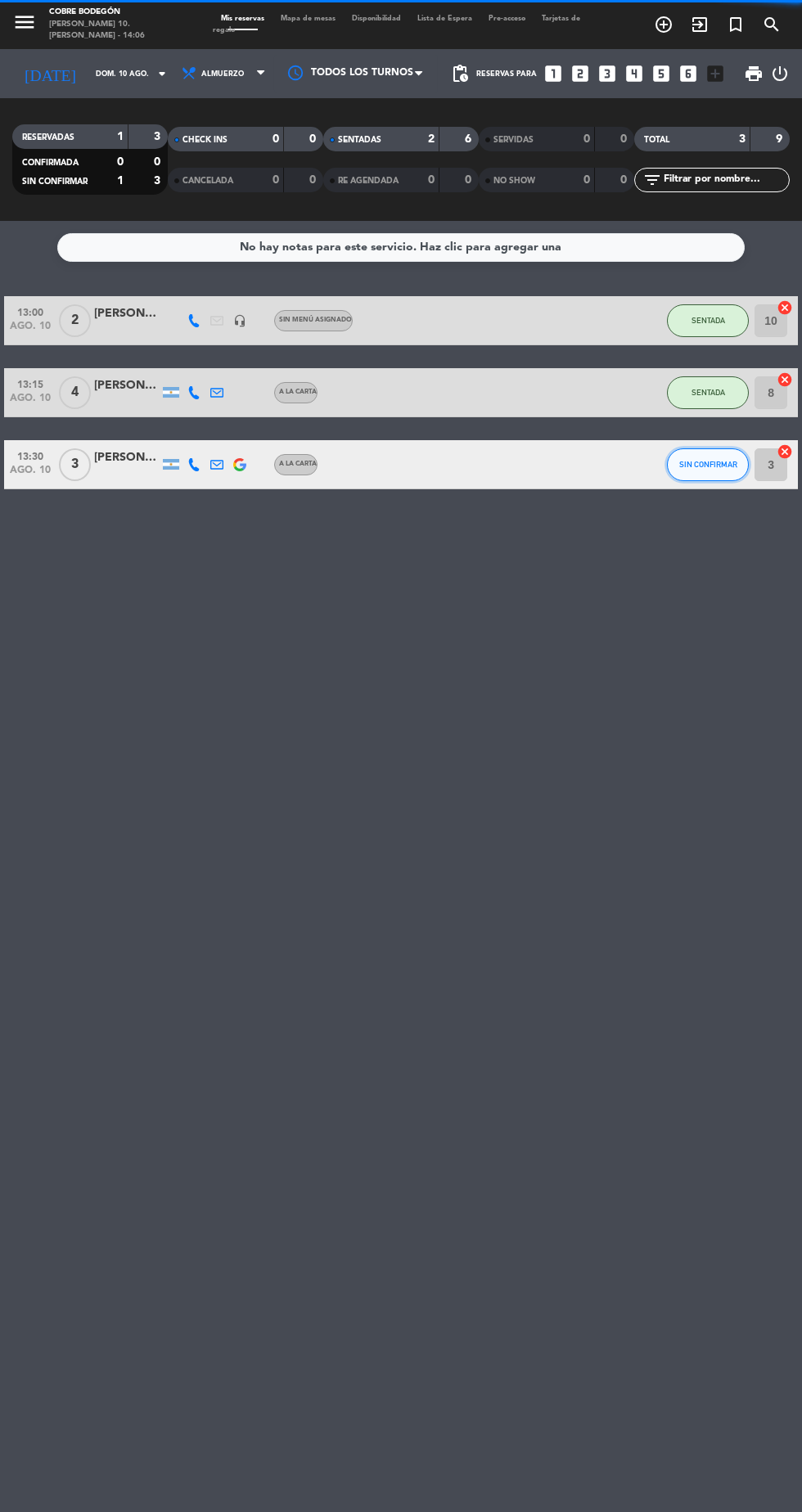
click at [686, 450] on button "SIN CONFIRMAR" at bounding box center [708, 465] width 82 height 33
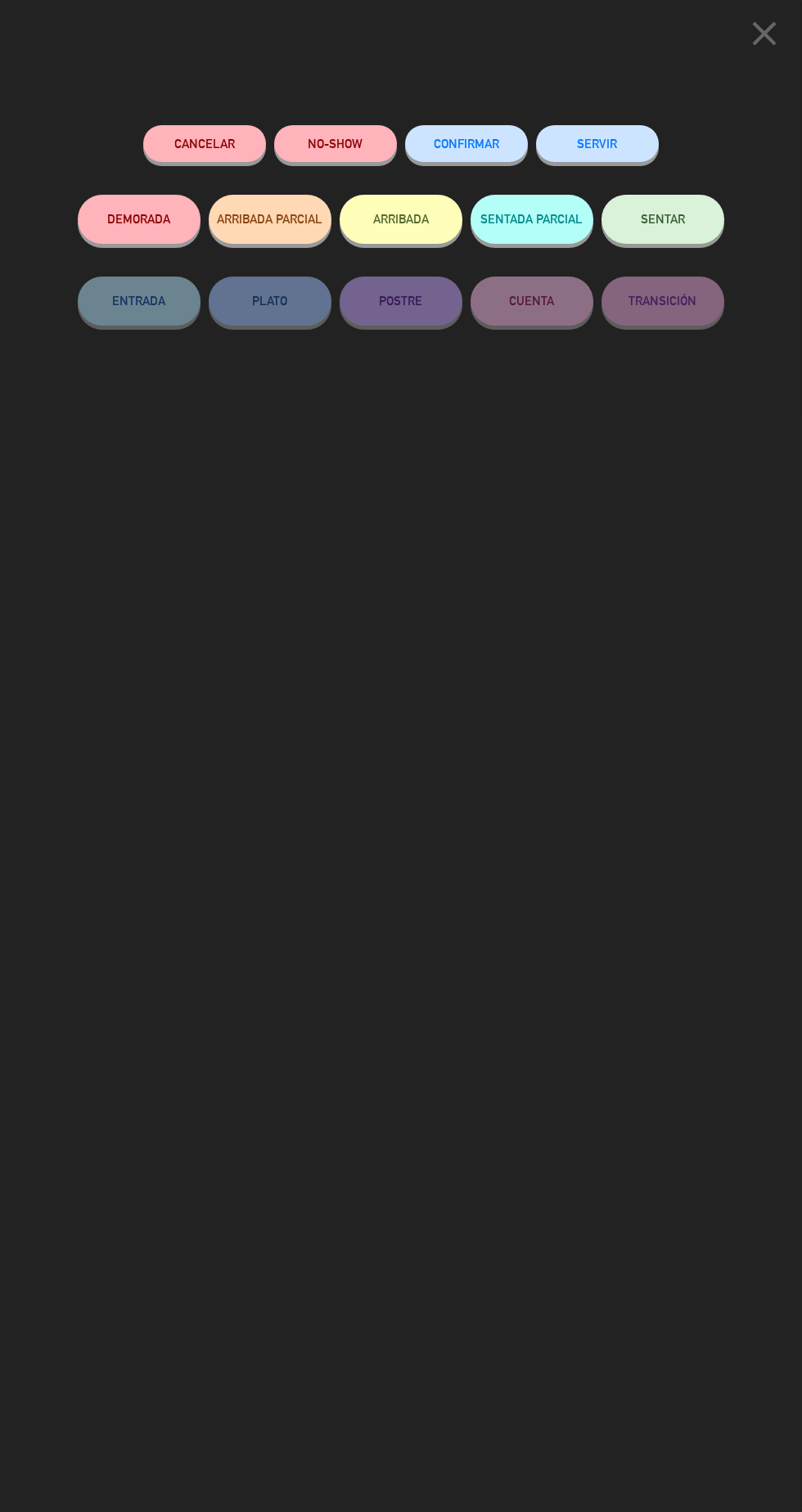
click at [683, 225] on span "SENTAR" at bounding box center [662, 219] width 44 height 14
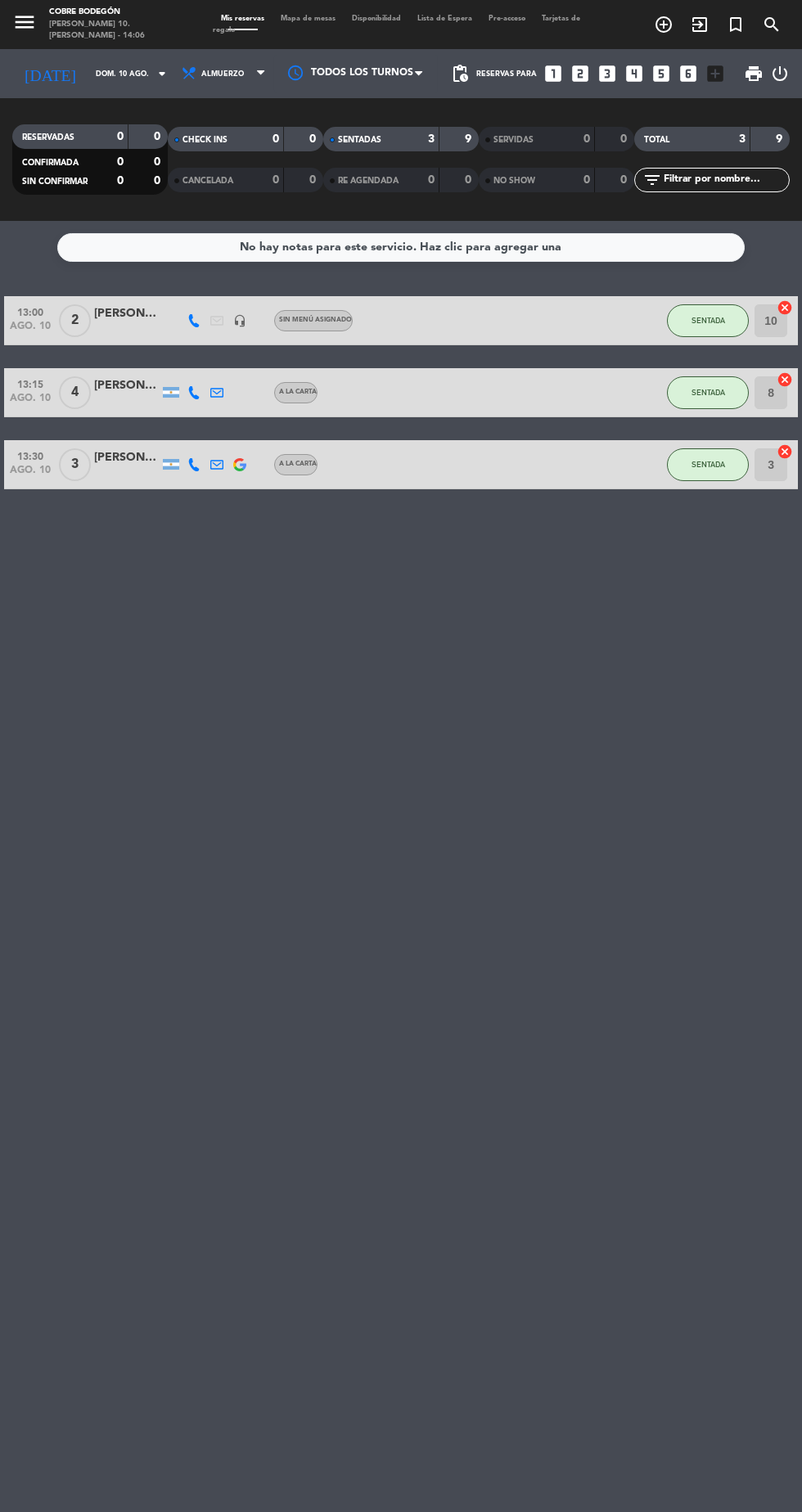
click at [784, 446] on icon "cancel" at bounding box center [784, 451] width 17 height 17
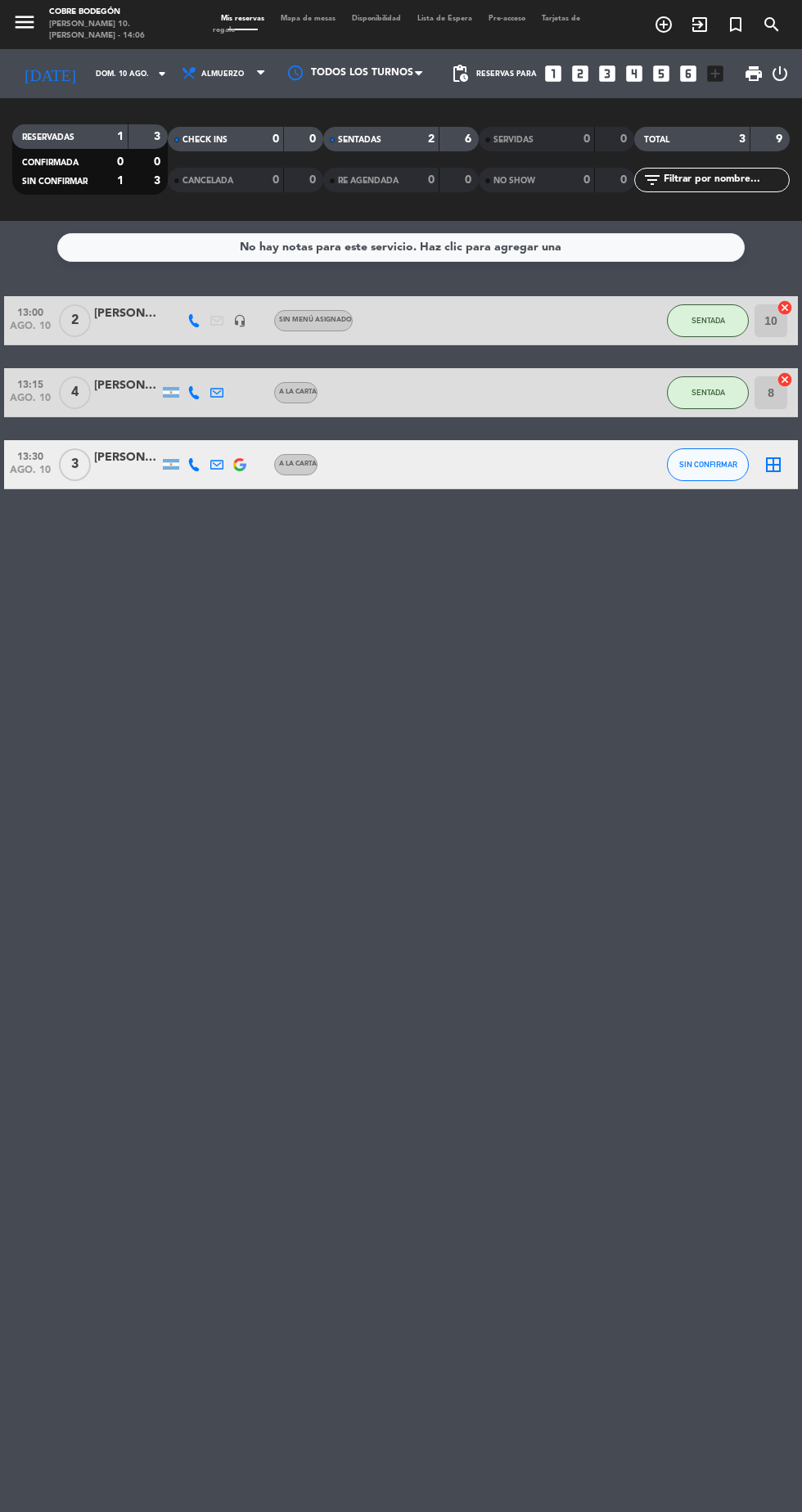
click at [773, 461] on icon "border_all" at bounding box center [774, 465] width 19 height 19
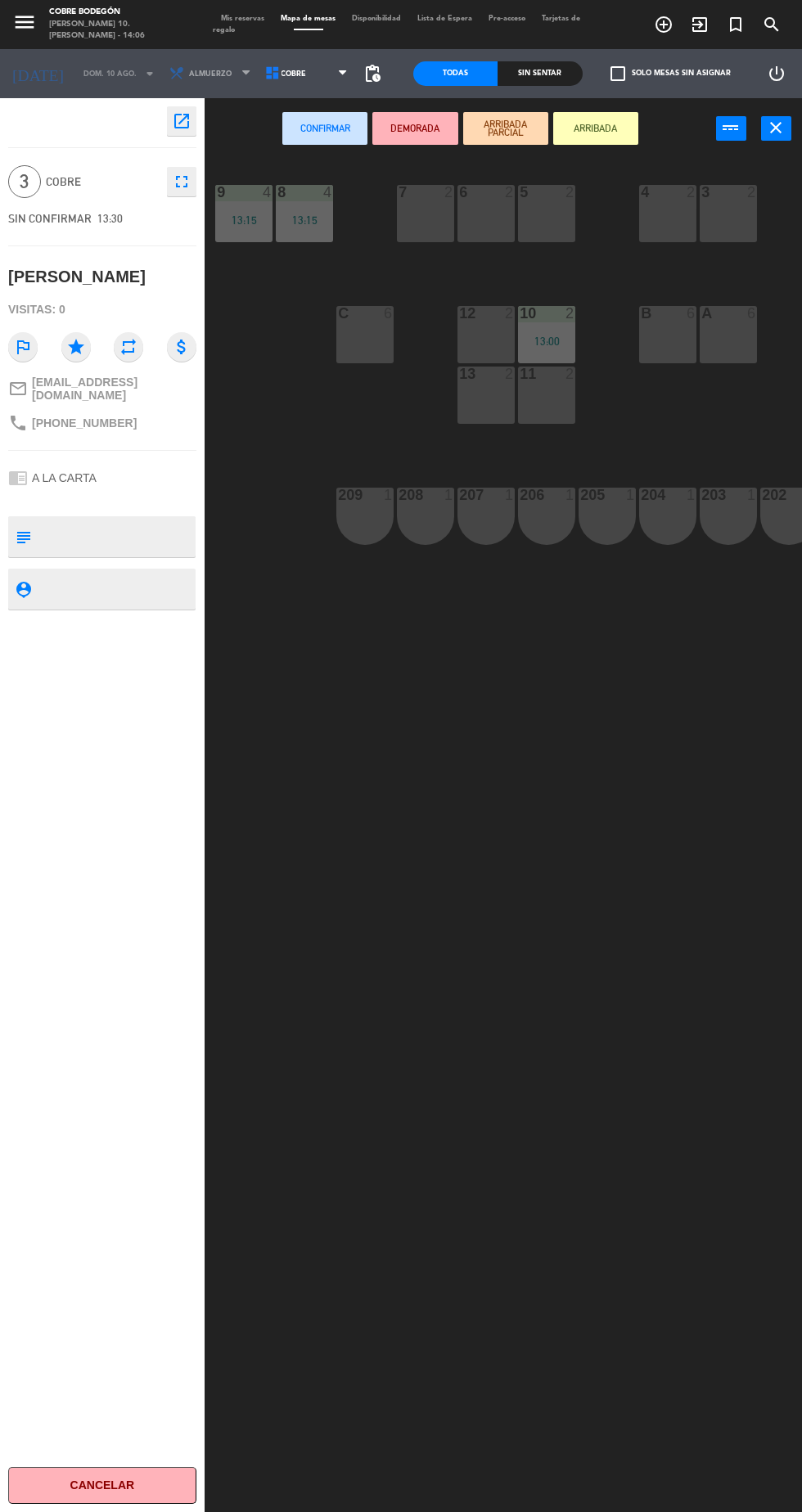
click at [664, 344] on div "B 6" at bounding box center [668, 334] width 57 height 57
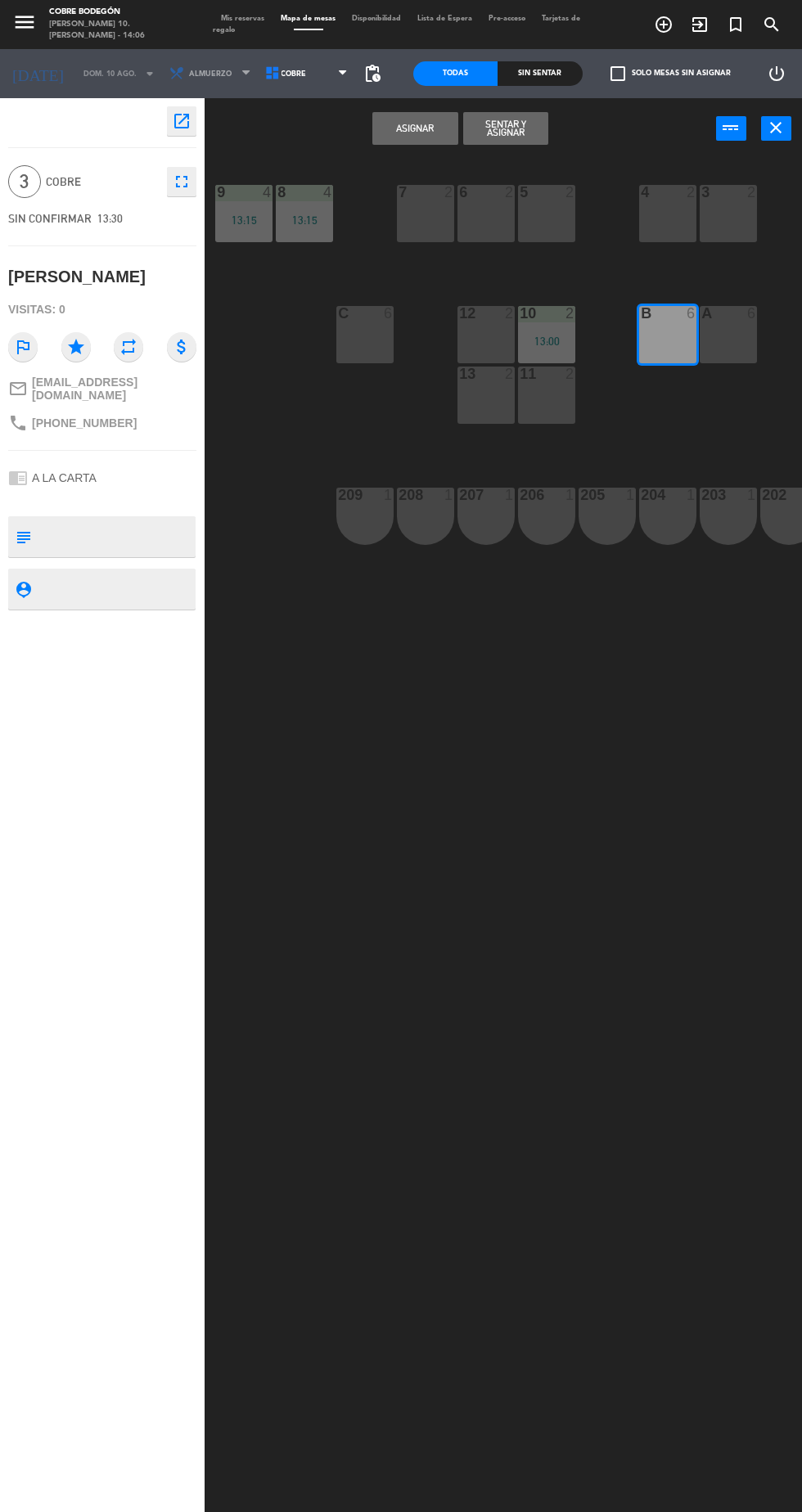
click at [428, 131] on button "Asignar" at bounding box center [415, 128] width 85 height 33
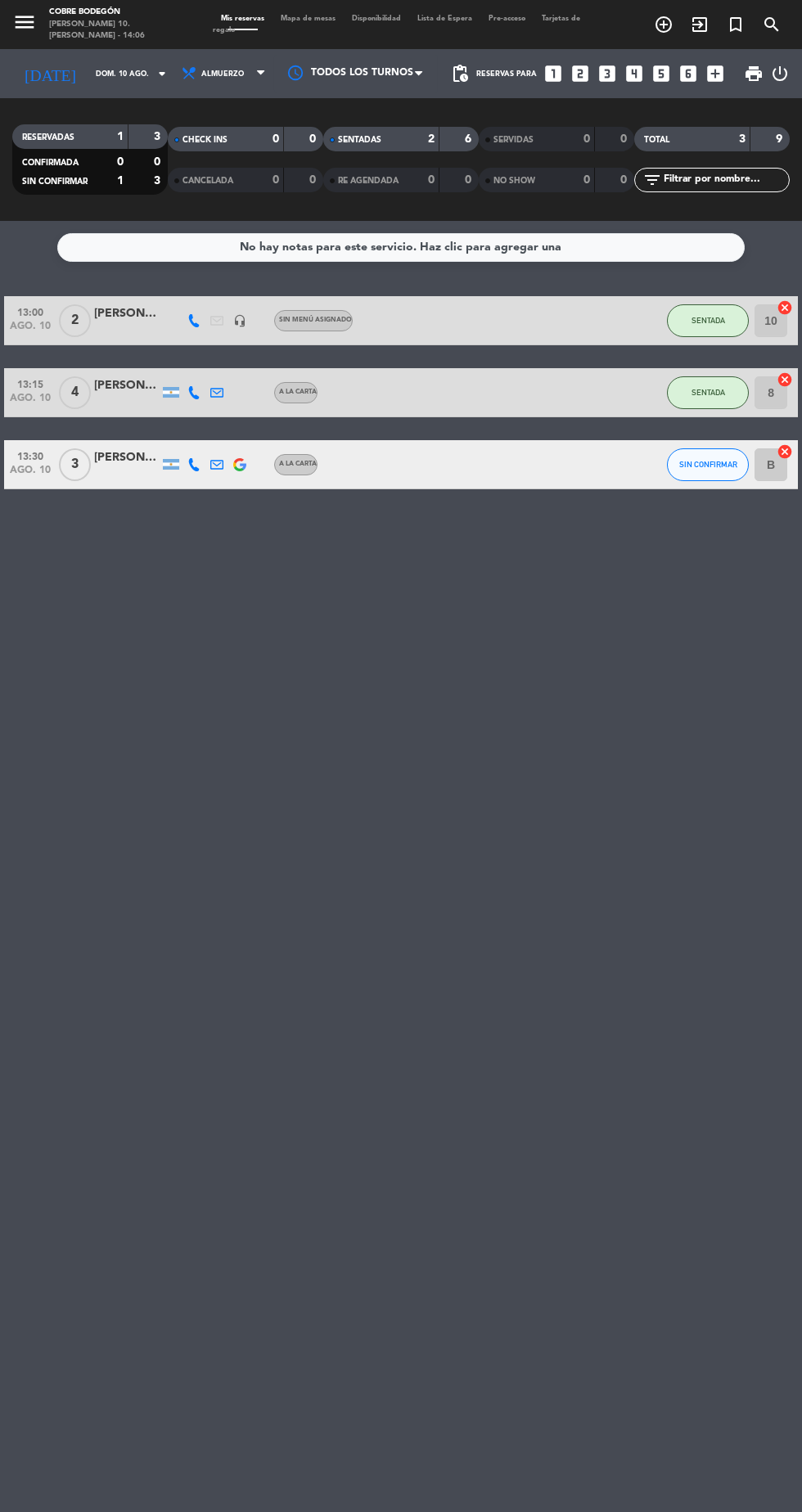
click at [772, 398] on input "8" at bounding box center [771, 393] width 33 height 33
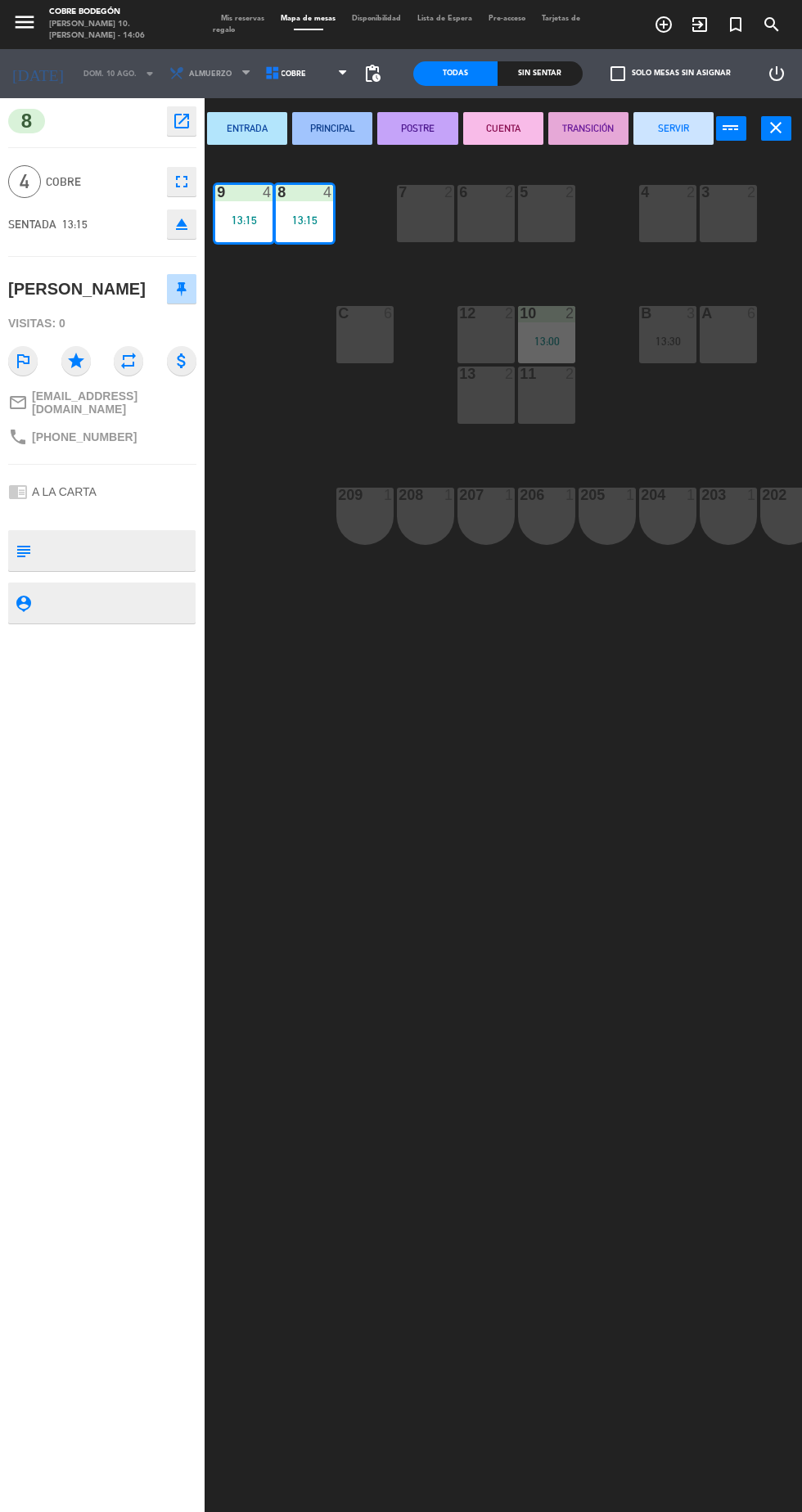
click at [559, 336] on div "13:00" at bounding box center [546, 342] width 57 height 12
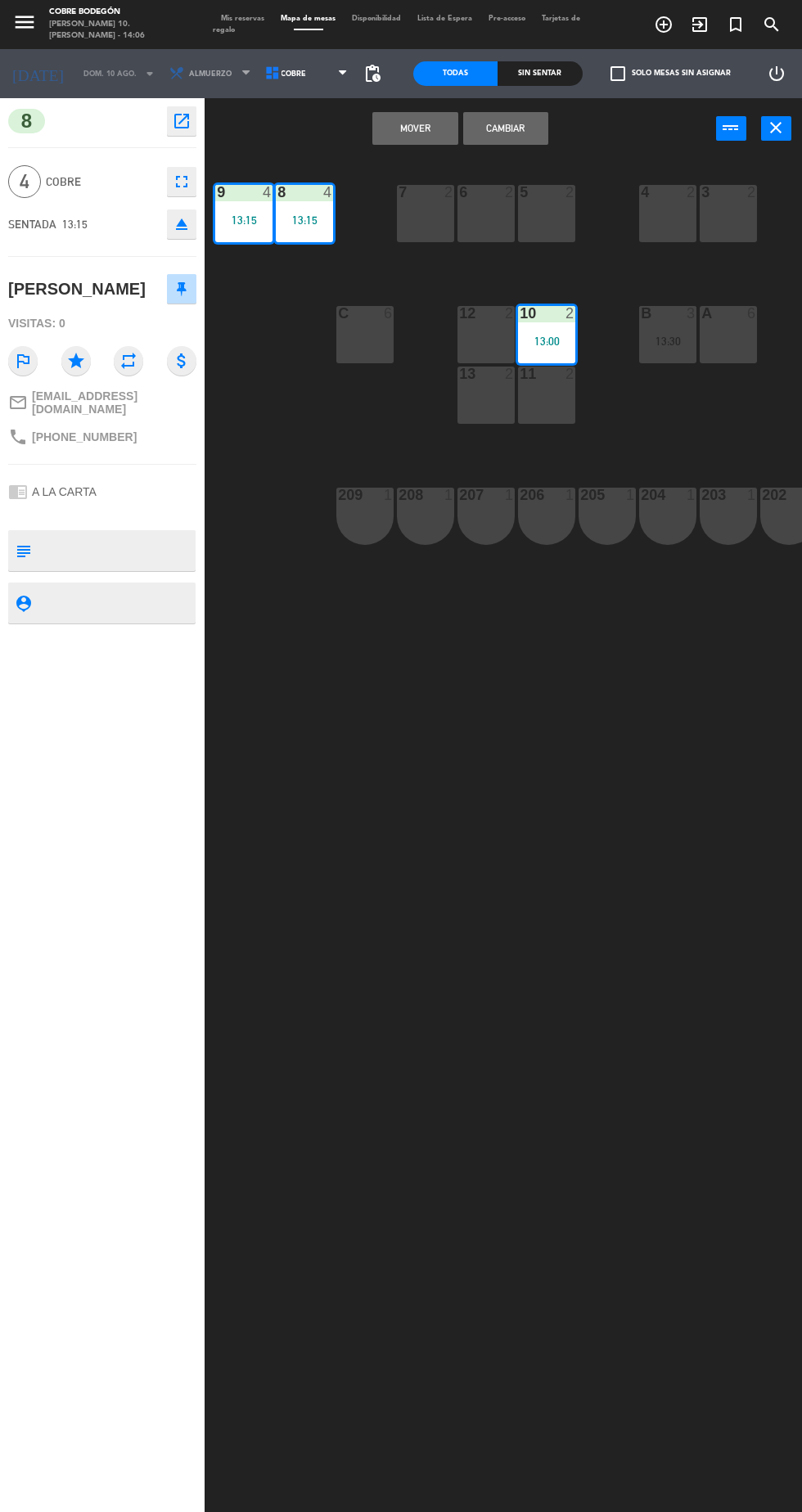
click at [550, 415] on div "11 2" at bounding box center [546, 395] width 57 height 57
click at [419, 135] on button "Mover y Unir" at bounding box center [415, 128] width 85 height 33
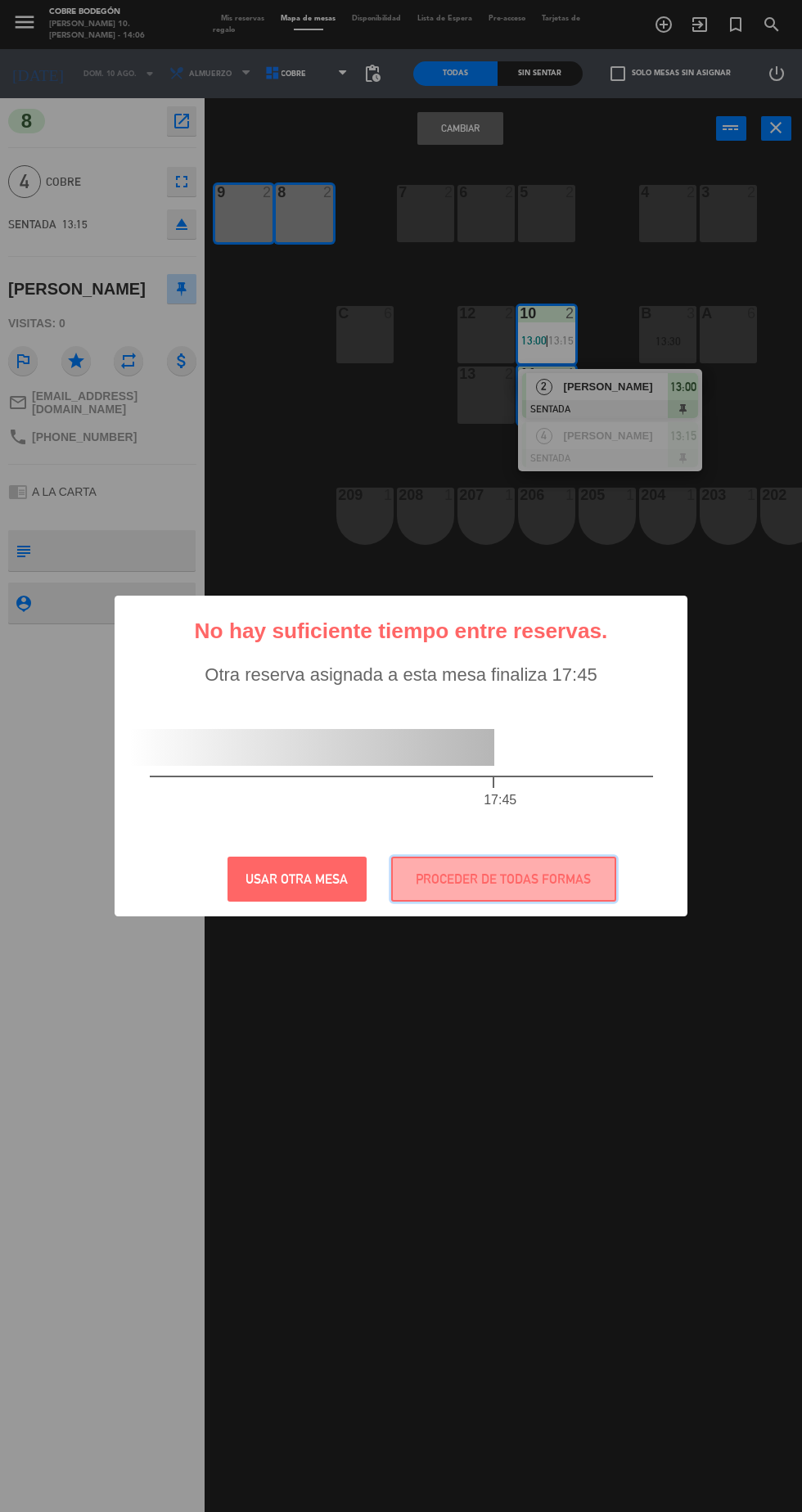
click at [565, 880] on button "PROCEDER DE TODAS FORMAS" at bounding box center [503, 879] width 225 height 45
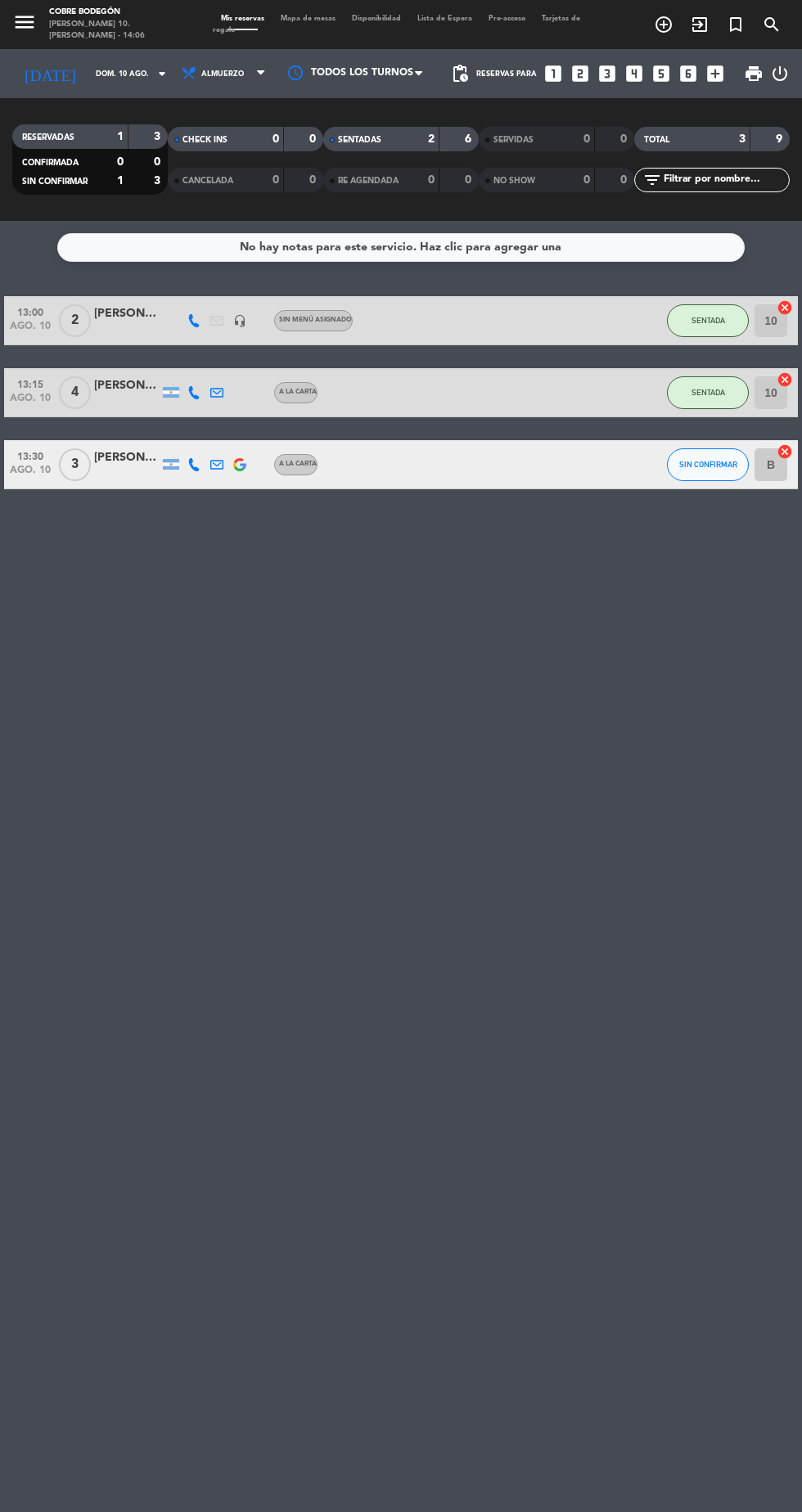
click at [771, 320] on input "10" at bounding box center [771, 321] width 33 height 33
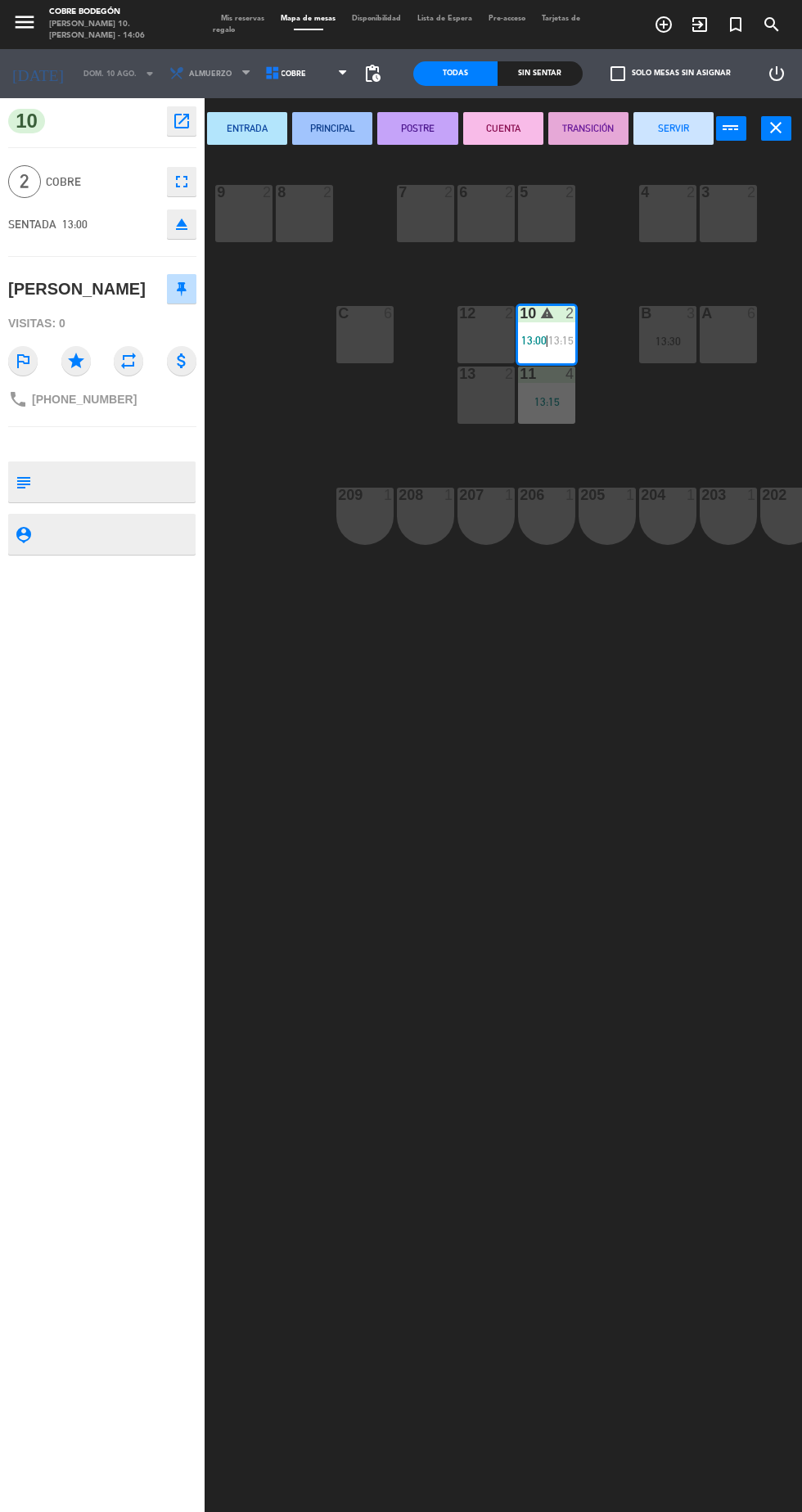
click at [310, 239] on div "8 2" at bounding box center [304, 213] width 57 height 57
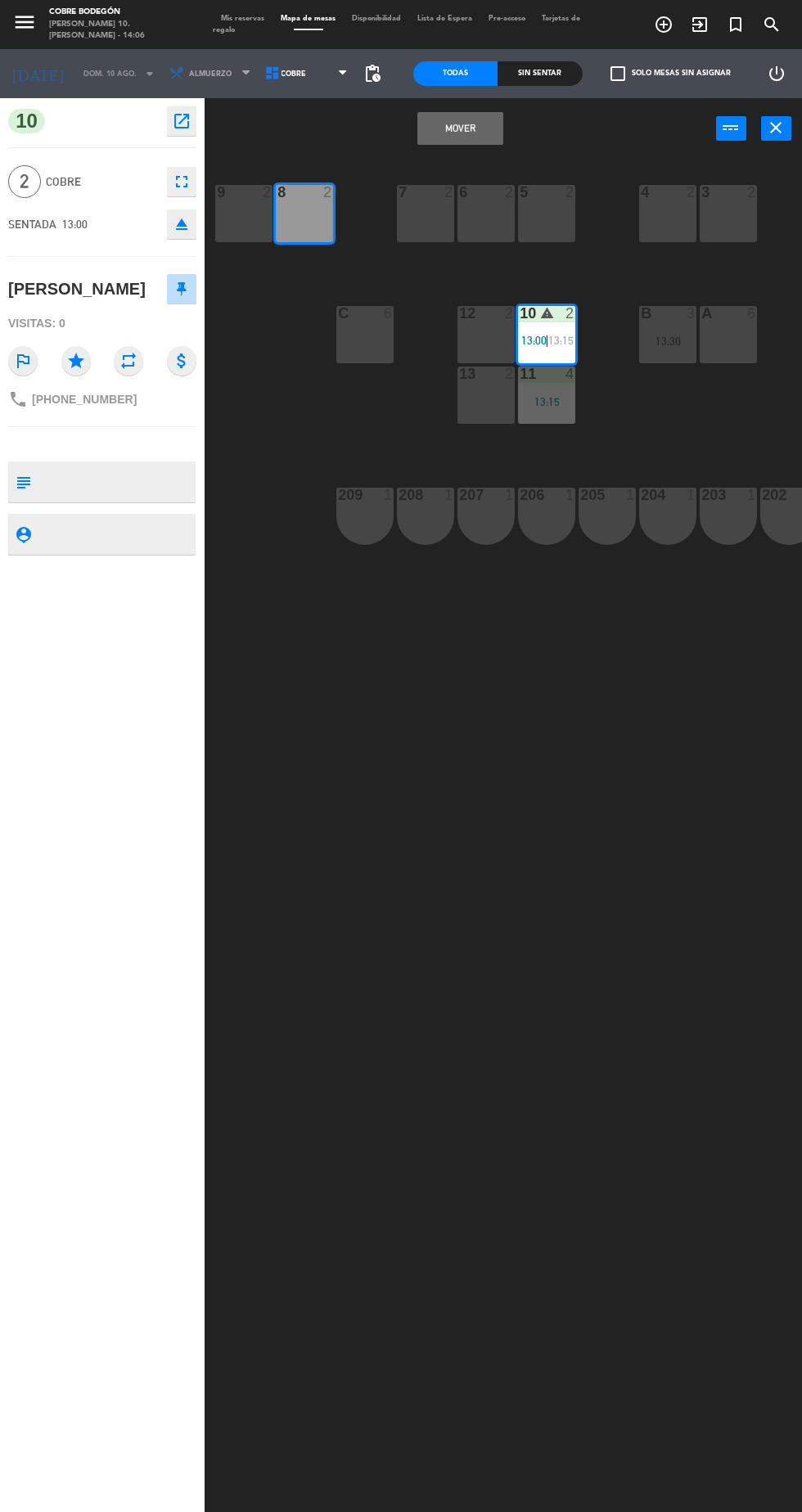
click at [470, 135] on button "Mover" at bounding box center [459, 128] width 85 height 33
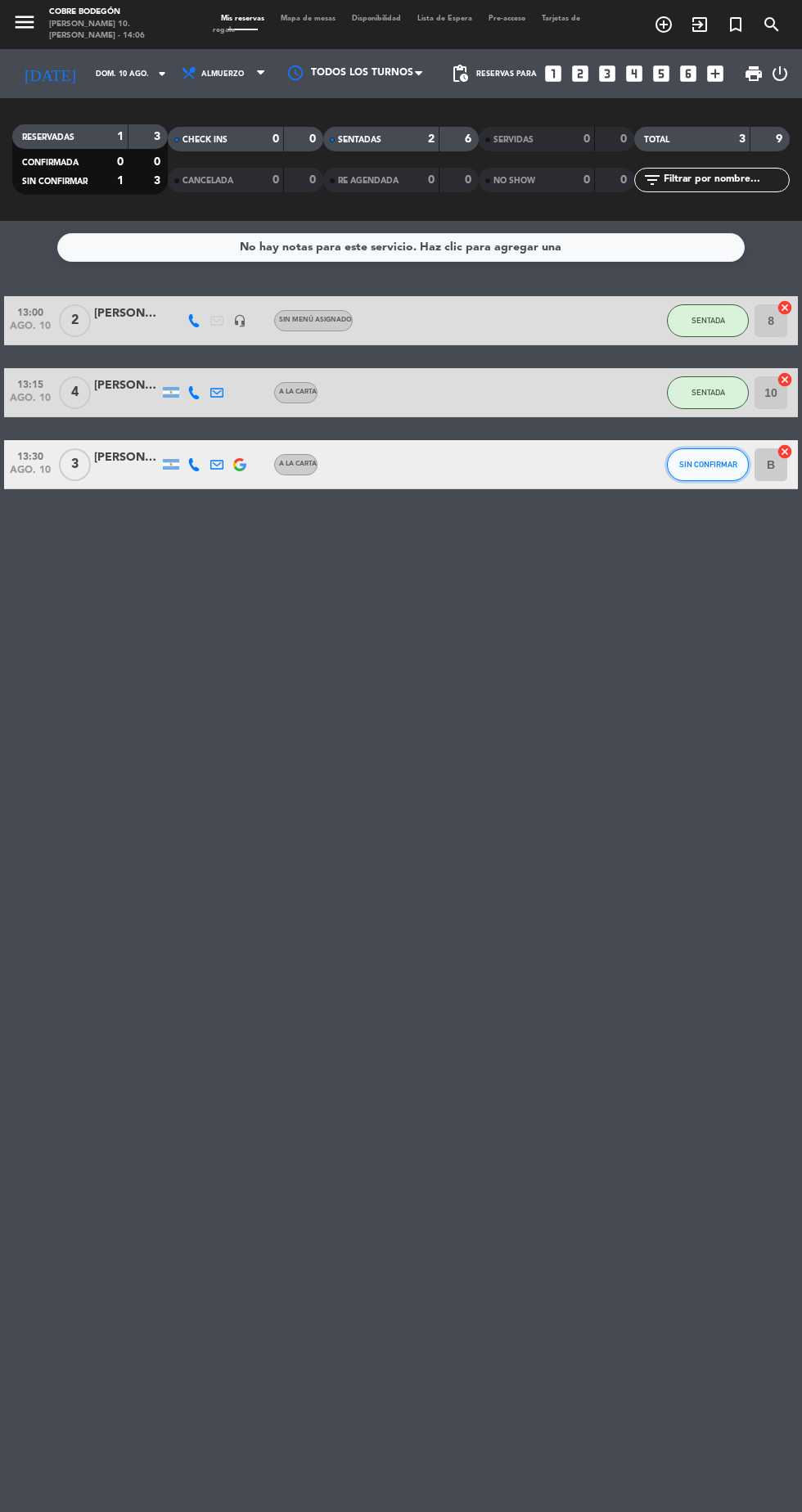
click at [697, 465] on span "SIN CONFIRMAR" at bounding box center [709, 464] width 58 height 9
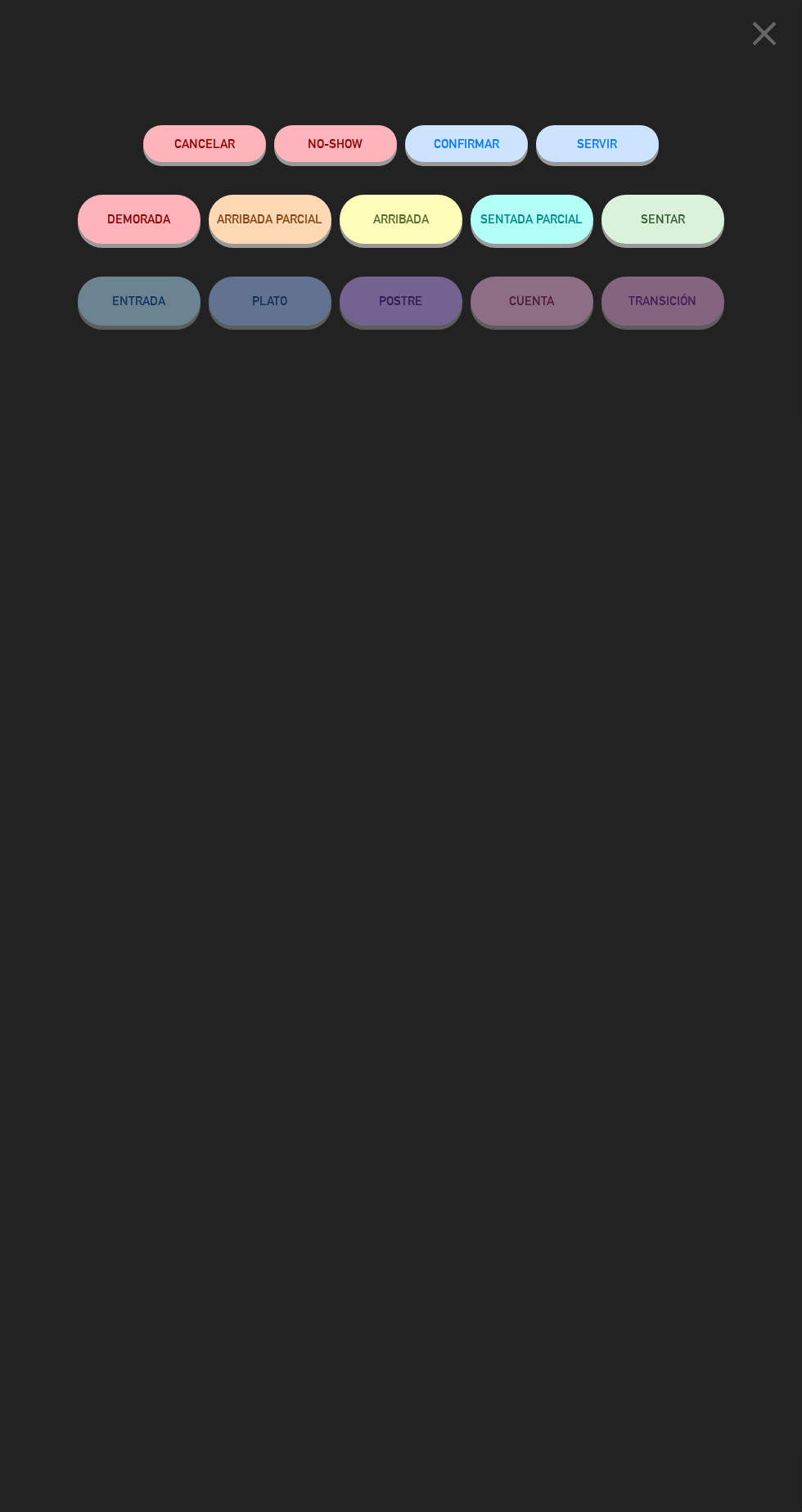
click at [694, 205] on button "SENTAR" at bounding box center [663, 219] width 123 height 49
